Goal: Task Accomplishment & Management: Use online tool/utility

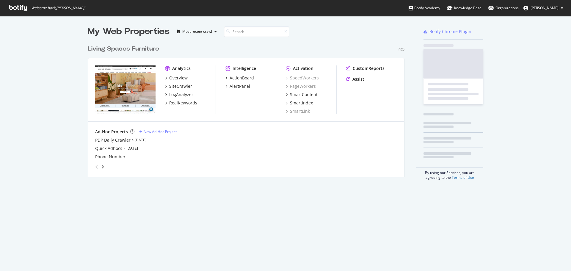
scroll to position [135, 317]
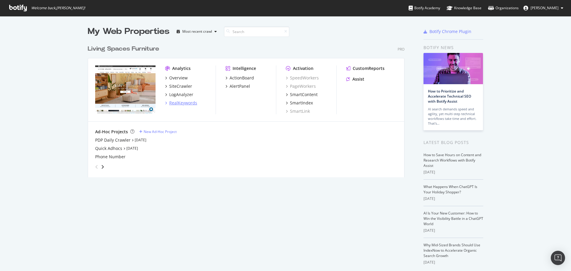
click at [179, 103] on div "RealKeywords" at bounding box center [183, 103] width 28 height 6
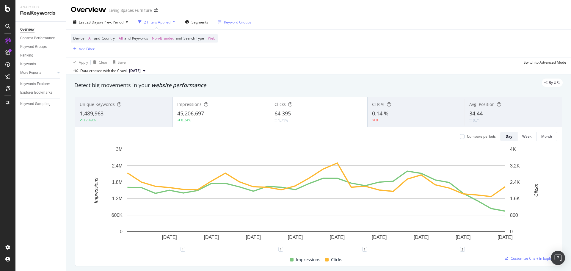
click at [225, 21] on div "Keyword Groups" at bounding box center [237, 22] width 27 height 5
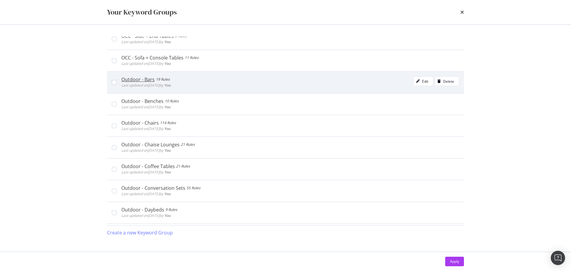
scroll to position [268, 0]
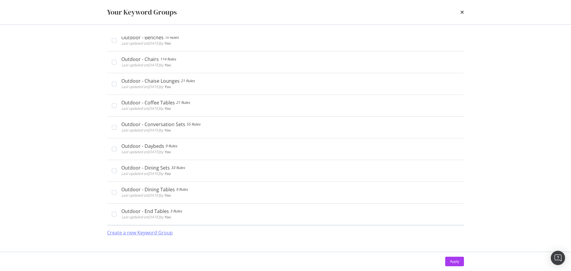
click at [159, 232] on div "Create a new Keyword Group" at bounding box center [140, 232] width 66 height 7
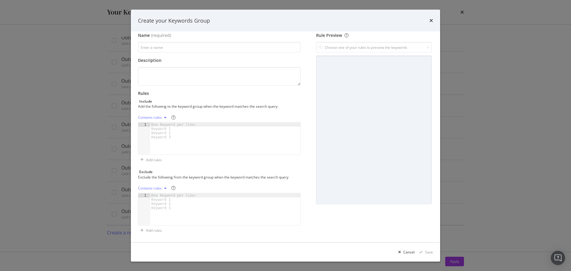
scroll to position [0, 0]
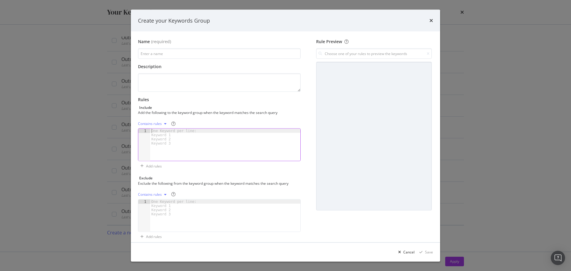
click at [163, 129] on div "One Keyword per line: Keyword 1 Keyword 2 Keyword 3" at bounding box center [175, 137] width 50 height 17
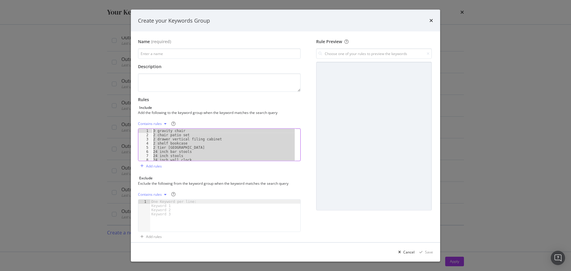
drag, startPoint x: 219, startPoint y: 158, endPoint x: 135, endPoint y: 95, distance: 105.3
click at [135, 95] on div "Name (required) Description Rules Include Add the following to the keyword grou…" at bounding box center [285, 137] width 309 height 211
type textarea "0 gravity chair 2 chair patio set"
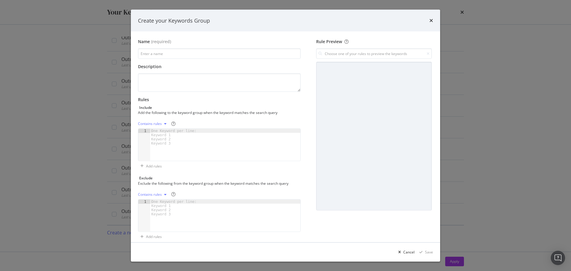
click at [201, 134] on div "modal" at bounding box center [225, 149] width 150 height 40
click at [156, 125] on div "Contains rules" at bounding box center [150, 124] width 24 height 4
click at [159, 145] on div "Exact rules" at bounding box center [155, 143] width 18 height 5
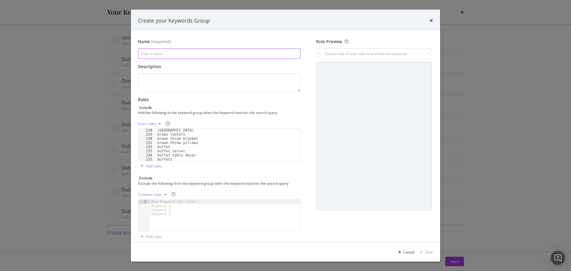
click at [163, 53] on input "modal" at bounding box center [219, 54] width 163 height 10
paste input "Keywords with zero ranking"
type input "Keywords with zero ranking"
click at [187, 76] on textarea "modal" at bounding box center [219, 82] width 163 height 18
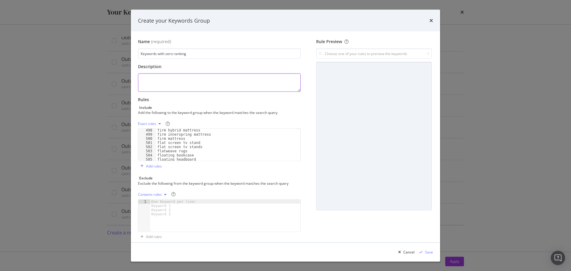
click at [175, 76] on textarea "modal" at bounding box center [219, 82] width 163 height 18
click at [430, 22] on icon "times" at bounding box center [432, 20] width 4 height 5
